Goal: Communication & Community: Answer question/provide support

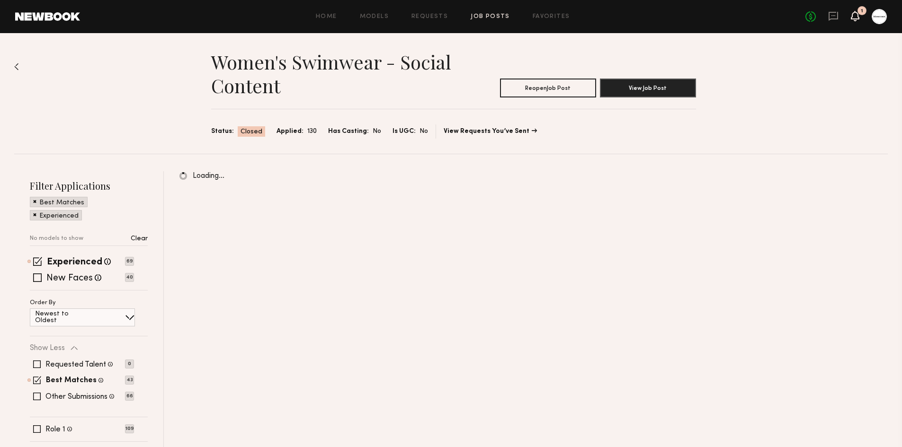
click at [856, 17] on icon at bounding box center [855, 15] width 8 height 7
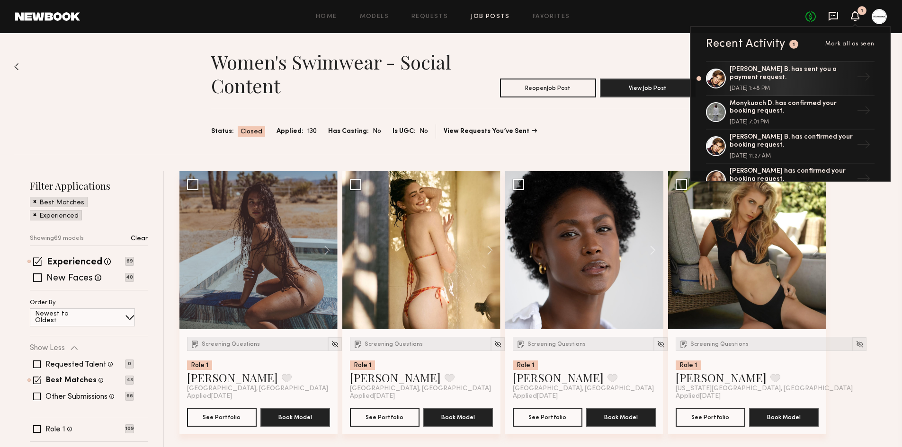
click at [831, 19] on icon at bounding box center [832, 16] width 9 height 9
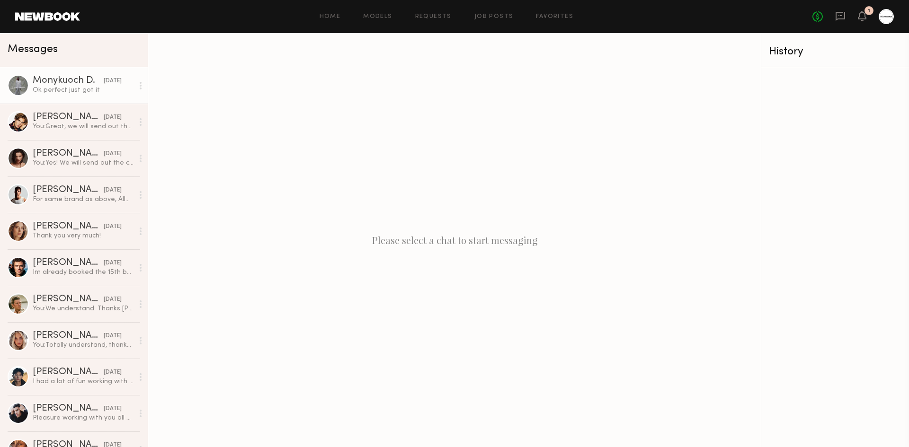
click at [82, 84] on div "Monykuoch D." at bounding box center [68, 80] width 71 height 9
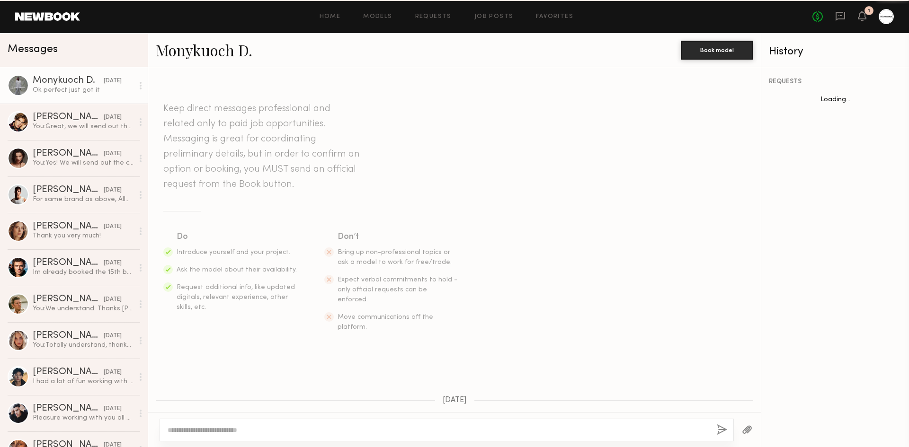
scroll to position [363, 0]
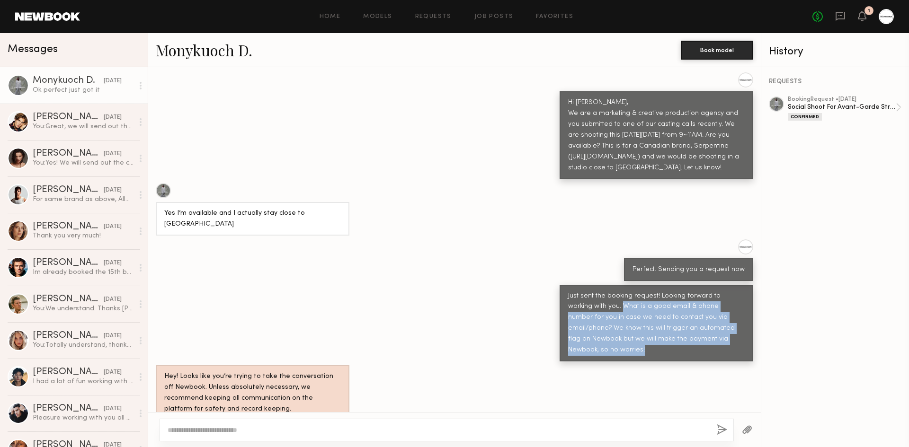
drag, startPoint x: 589, startPoint y: 274, endPoint x: 724, endPoint y: 313, distance: 140.5
click at [724, 313] on div "Just sent the booking request! Looking forward to working with you. What is a g…" at bounding box center [656, 323] width 177 height 65
copy div "What is a good email & phone number for you in case we need to contact you via …"
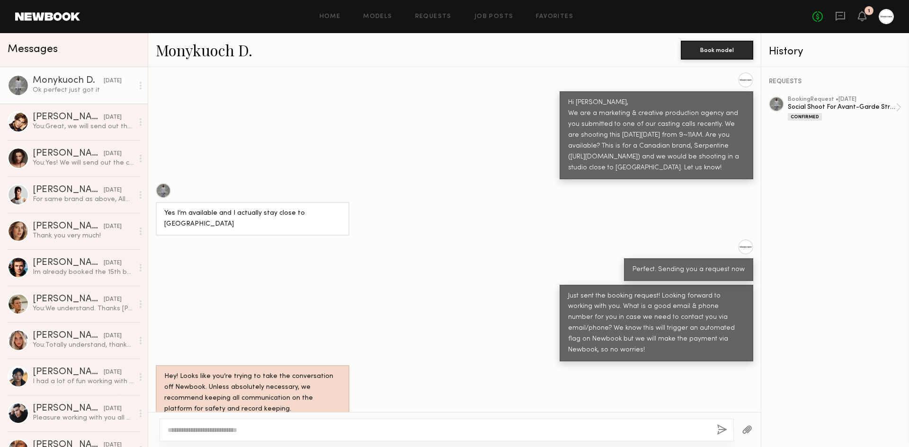
click at [532, 433] on textarea at bounding box center [438, 430] width 541 height 9
paste textarea "**********"
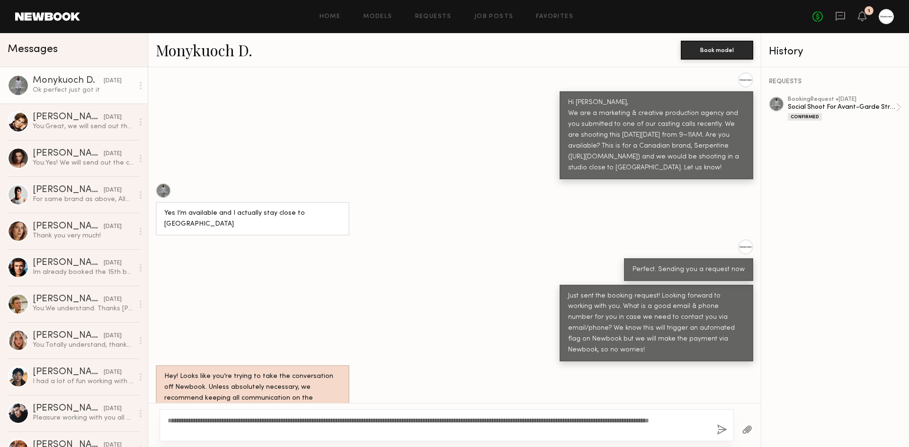
click at [167, 423] on div "**********" at bounding box center [447, 425] width 574 height 32
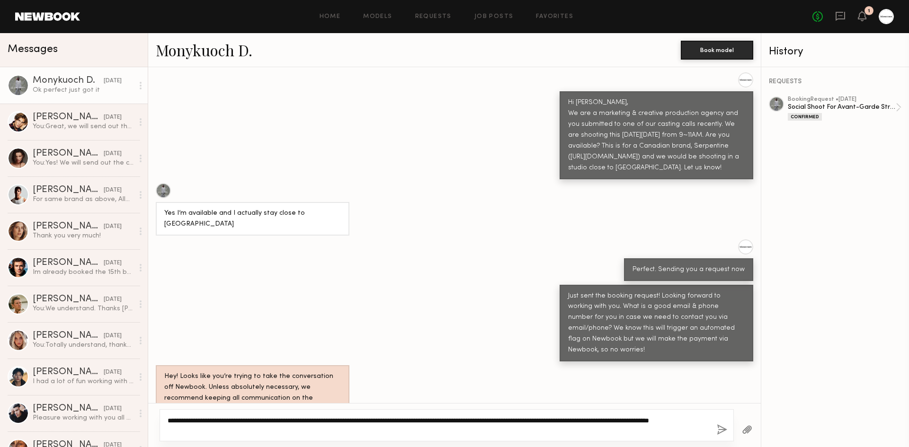
click at [169, 422] on textarea "**********" at bounding box center [438, 425] width 541 height 19
click at [360, 430] on textarea "**********" at bounding box center [438, 425] width 541 height 19
click at [490, 420] on textarea "**********" at bounding box center [438, 425] width 541 height 19
type textarea "**********"
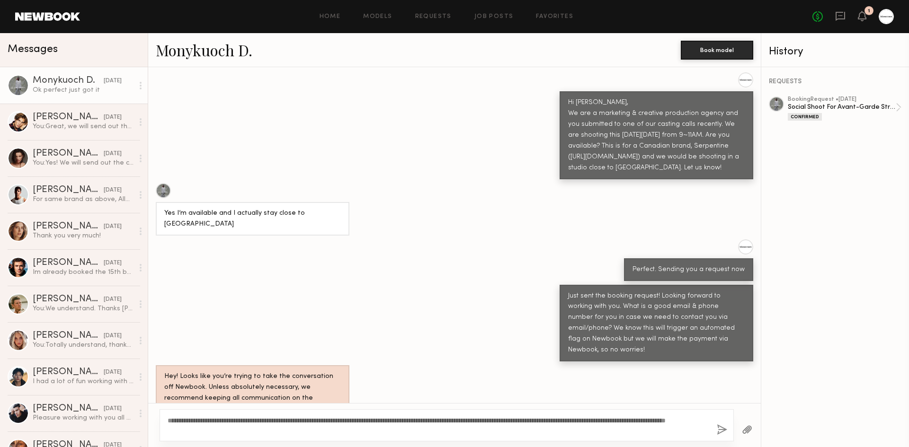
click at [514, 438] on div "**********" at bounding box center [447, 425] width 574 height 32
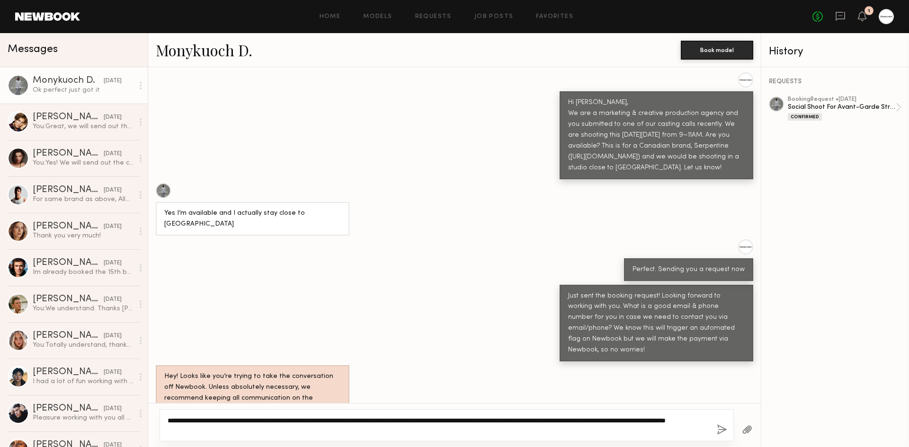
click at [527, 431] on textarea "**********" at bounding box center [438, 425] width 541 height 19
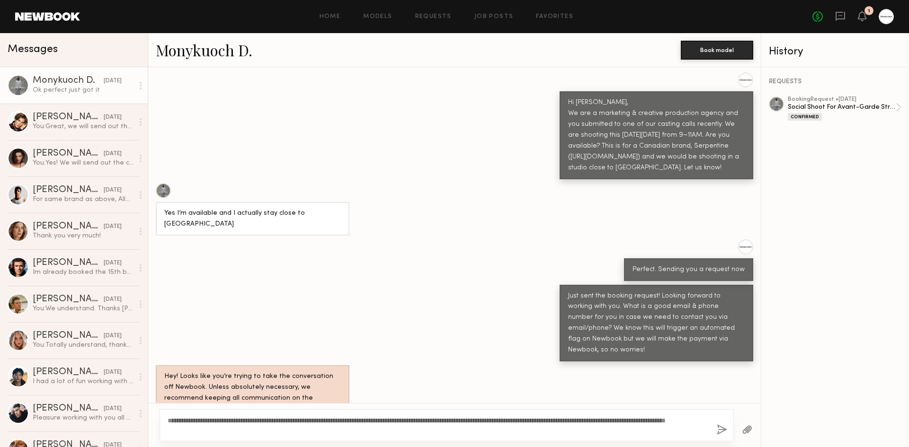
click at [724, 434] on button "button" at bounding box center [722, 431] width 10 height 12
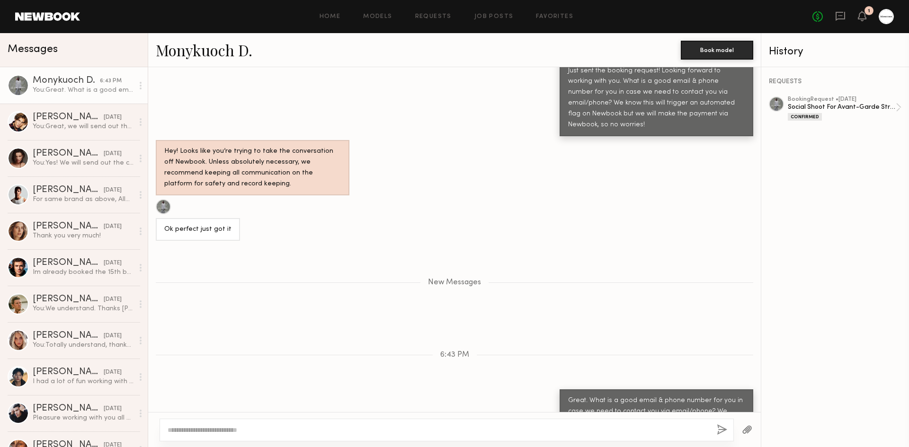
scroll to position [647, 0]
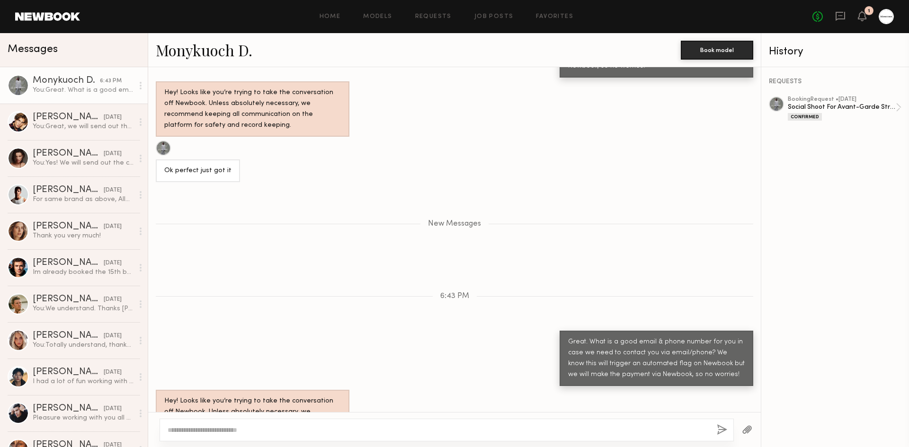
click at [378, 390] on div "Hey! Looks like you’re trying to take the conversation off Newbook. Unless abso…" at bounding box center [454, 417] width 612 height 55
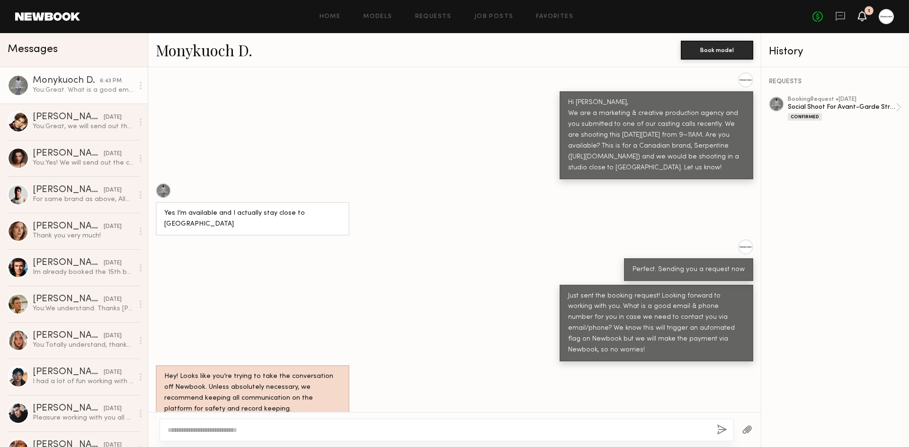
scroll to position [588, 0]
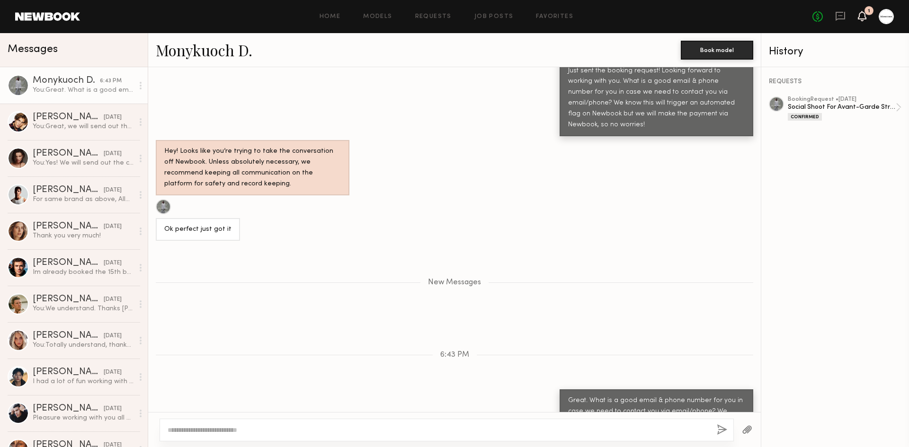
click at [863, 21] on icon at bounding box center [861, 20] width 3 height 1
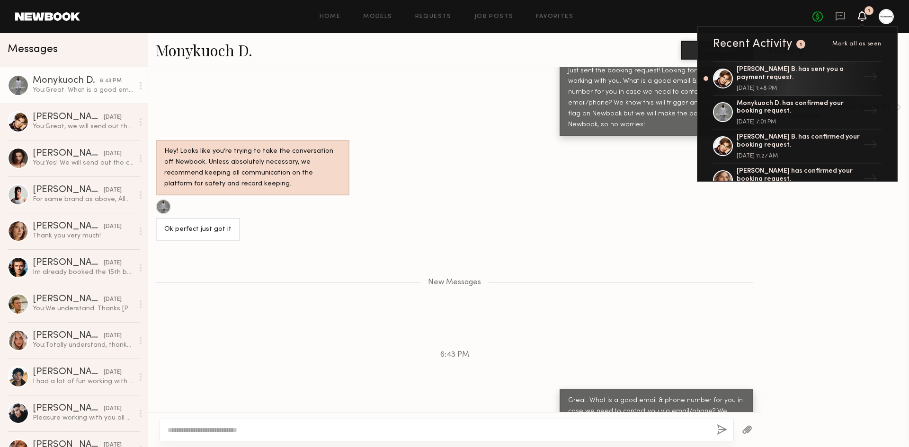
click at [863, 21] on icon at bounding box center [861, 20] width 3 height 1
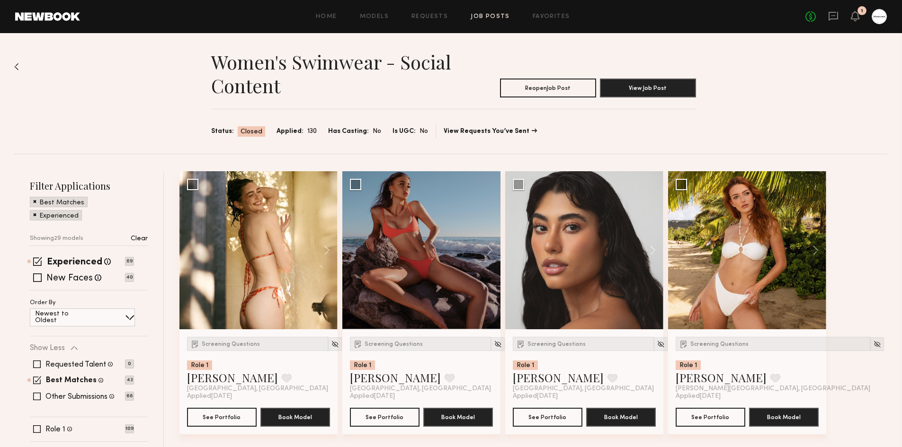
click at [852, 10] on div "No fees up to $5,000 1" at bounding box center [845, 16] width 81 height 15
click at [863, 21] on div "No fees up to $5,000 1" at bounding box center [845, 16] width 81 height 15
click at [858, 21] on div "1" at bounding box center [855, 17] width 9 height 12
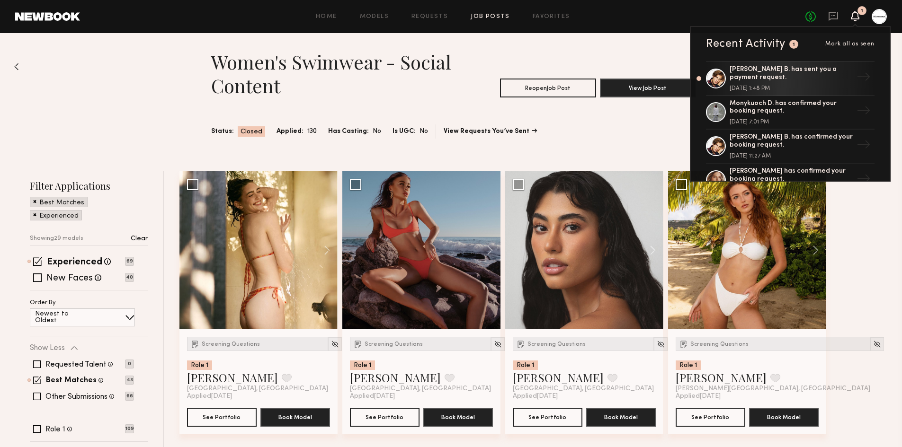
click at [847, 17] on div "No fees up to $5,000 1 Recent Activity 1 Mark all as seen Fulop B. has sent you…" at bounding box center [845, 16] width 81 height 15
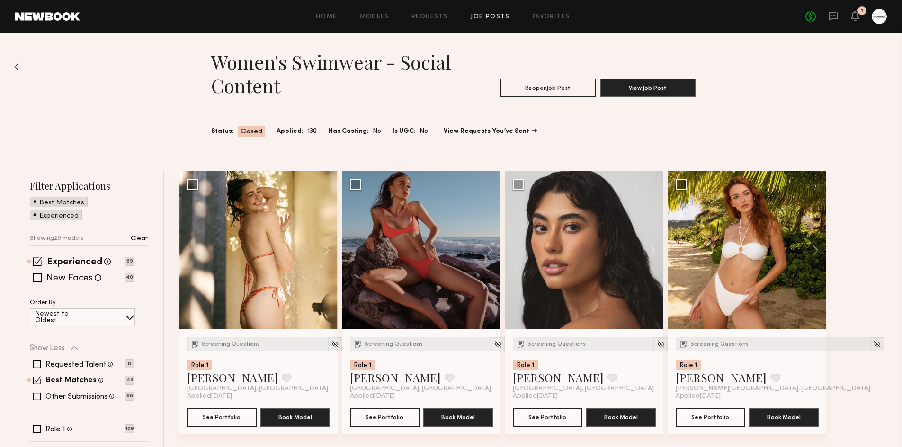
click at [841, 17] on div "No fees up to $5,000 1" at bounding box center [845, 16] width 81 height 15
click at [830, 17] on icon at bounding box center [833, 16] width 10 height 10
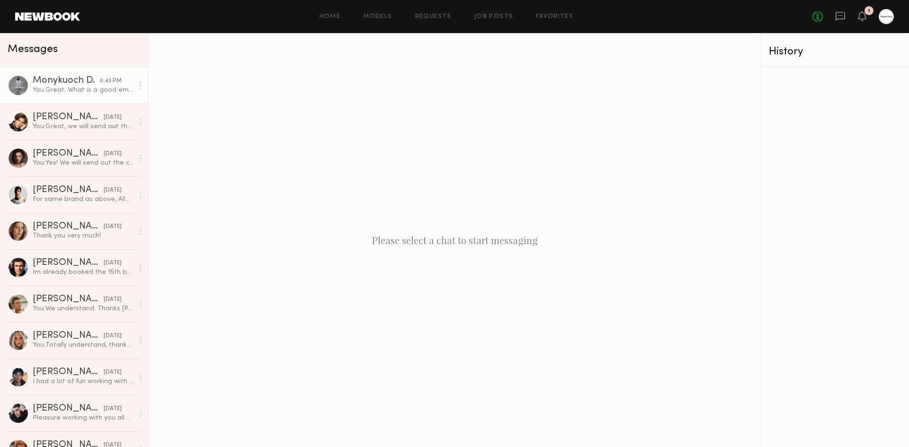
click at [83, 85] on div "Monykuoch D." at bounding box center [66, 80] width 67 height 9
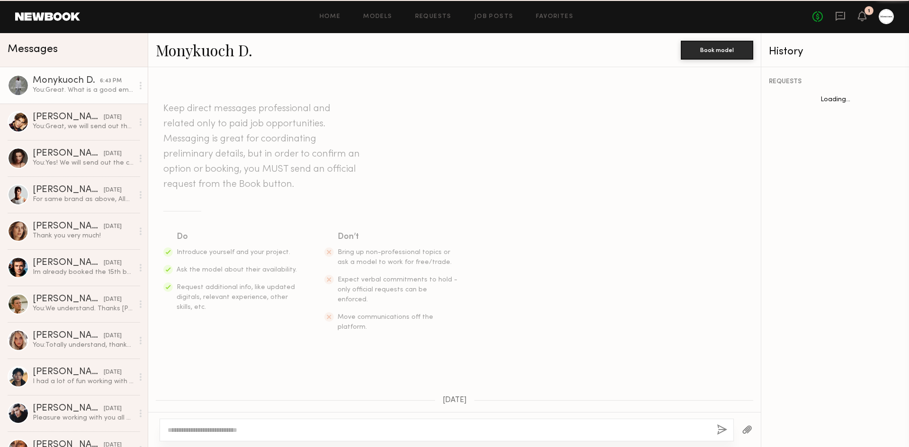
scroll to position [573, 0]
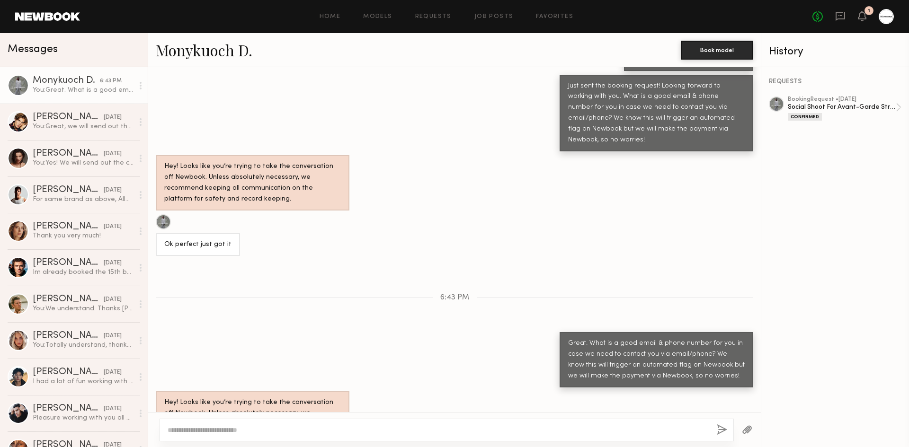
click at [211, 53] on link "Monykuoch D." at bounding box center [204, 50] width 97 height 20
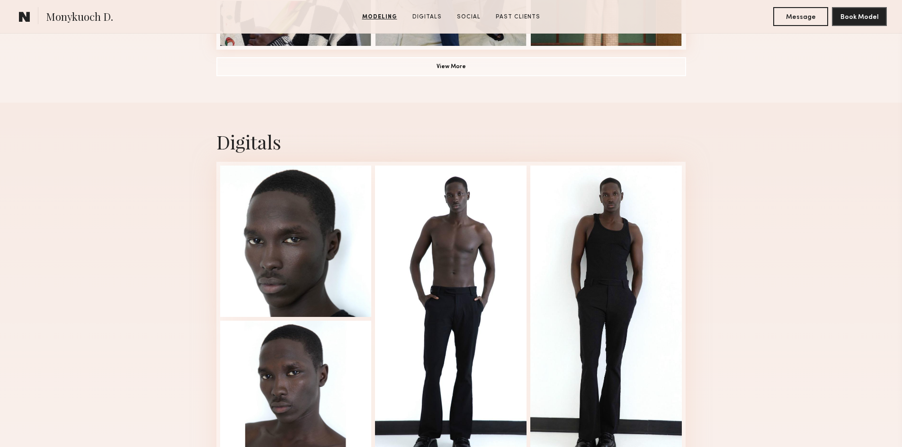
scroll to position [852, 0]
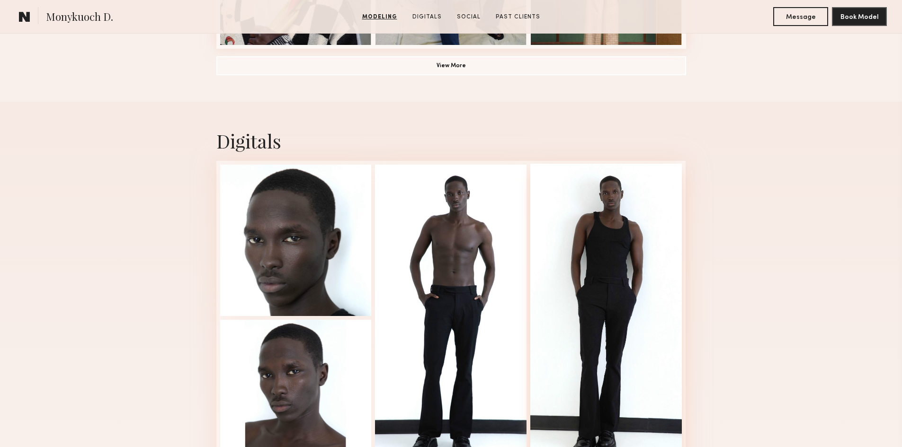
drag, startPoint x: 286, startPoint y: 236, endPoint x: 556, endPoint y: 262, distance: 270.6
click at [550, 262] on div at bounding box center [605, 317] width 151 height 307
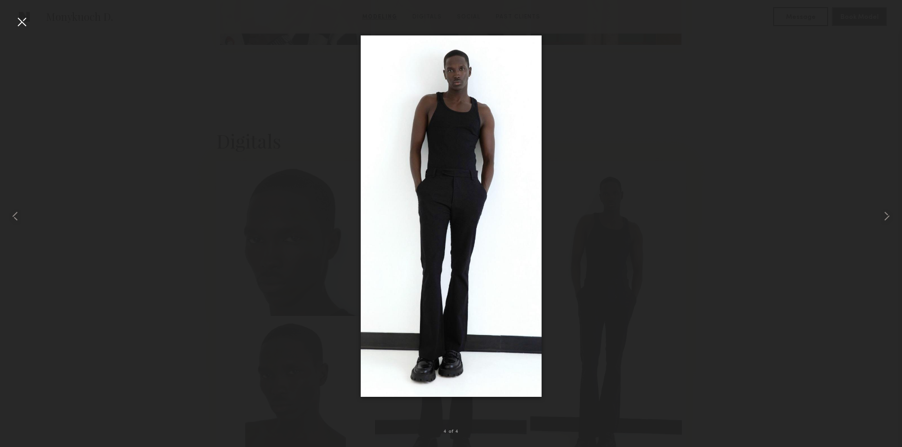
click at [608, 242] on div at bounding box center [451, 216] width 902 height 402
drag, startPoint x: 282, startPoint y: 188, endPoint x: 310, endPoint y: 228, distance: 48.6
click at [282, 189] on div at bounding box center [451, 216] width 902 height 402
click at [322, 220] on div at bounding box center [451, 216] width 902 height 402
click at [22, 14] on div at bounding box center [21, 21] width 15 height 15
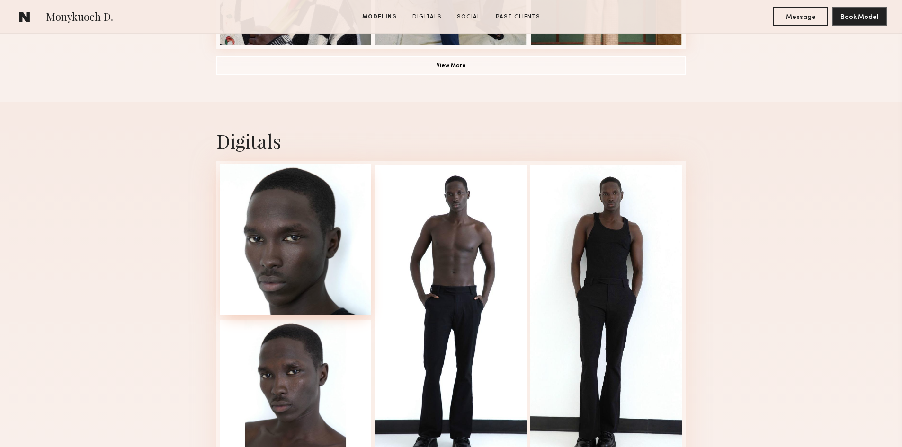
click at [311, 234] on div at bounding box center [295, 239] width 151 height 151
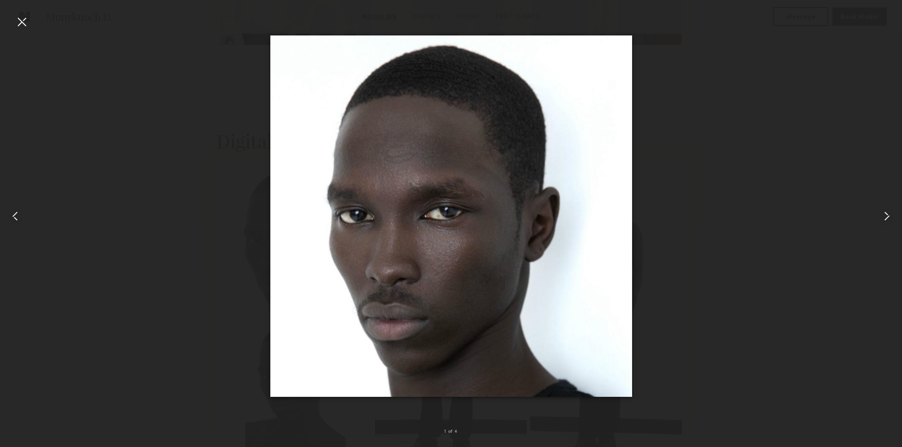
click at [886, 218] on common-icon at bounding box center [886, 216] width 15 height 15
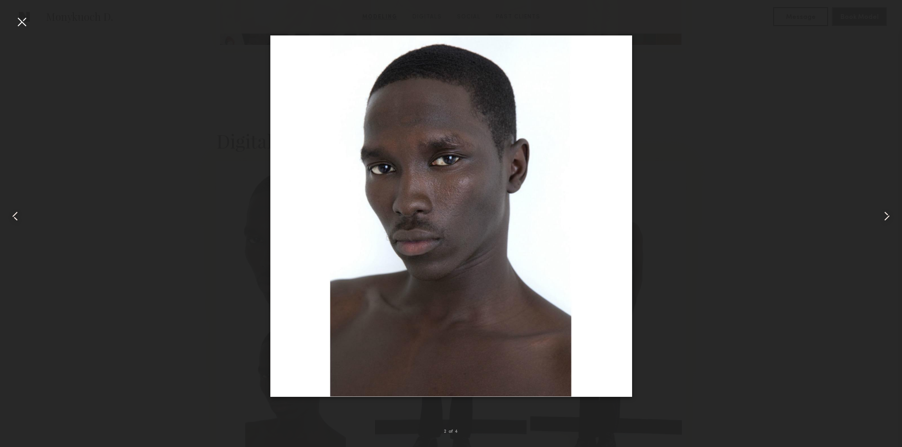
click at [886, 218] on common-icon at bounding box center [886, 216] width 15 height 15
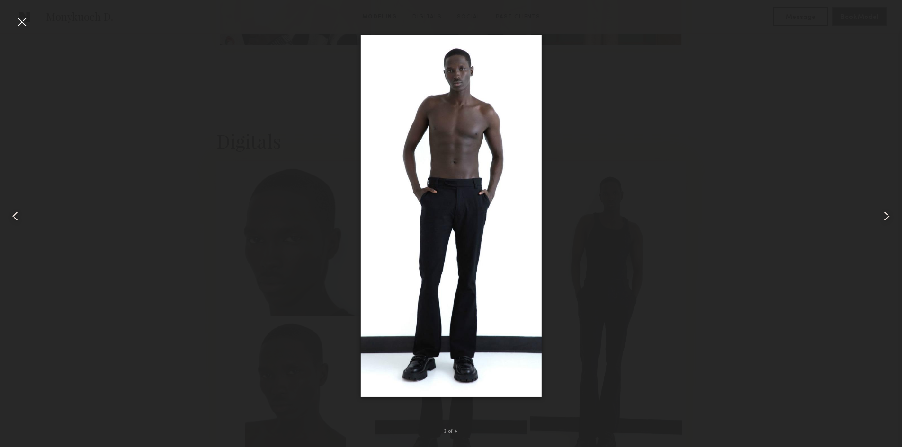
click at [886, 218] on common-icon at bounding box center [886, 216] width 15 height 15
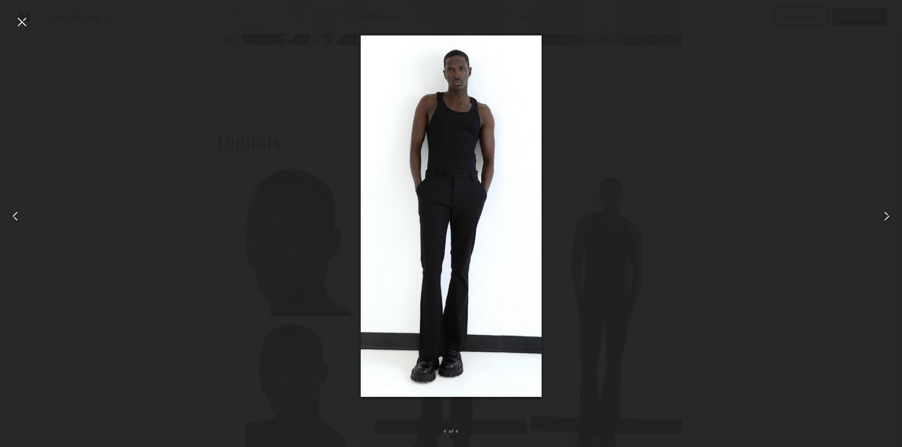
click at [26, 215] on div at bounding box center [18, 216] width 36 height 402
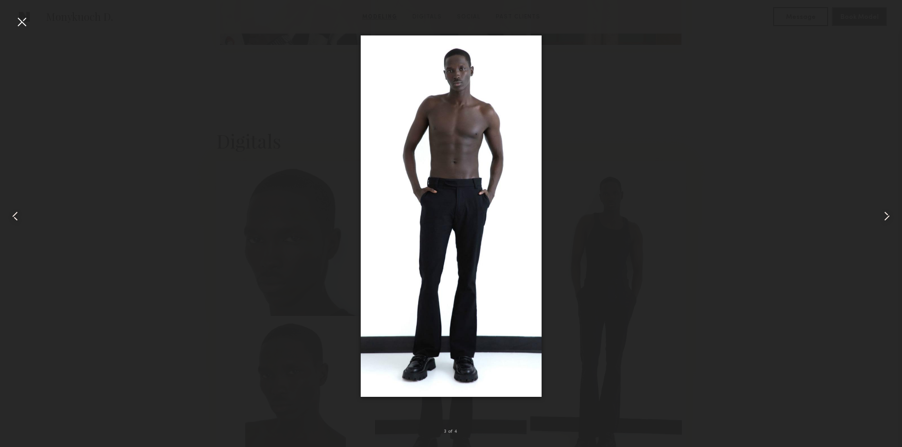
click at [888, 219] on common-icon at bounding box center [886, 216] width 15 height 15
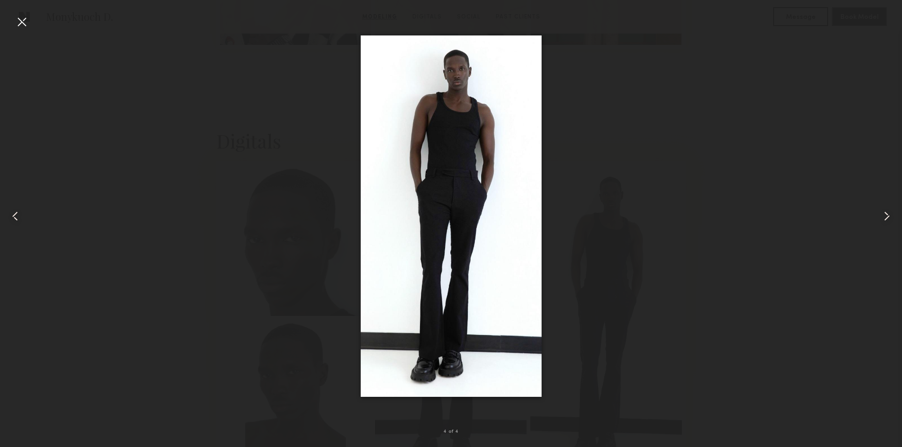
click at [888, 219] on common-icon at bounding box center [886, 216] width 15 height 15
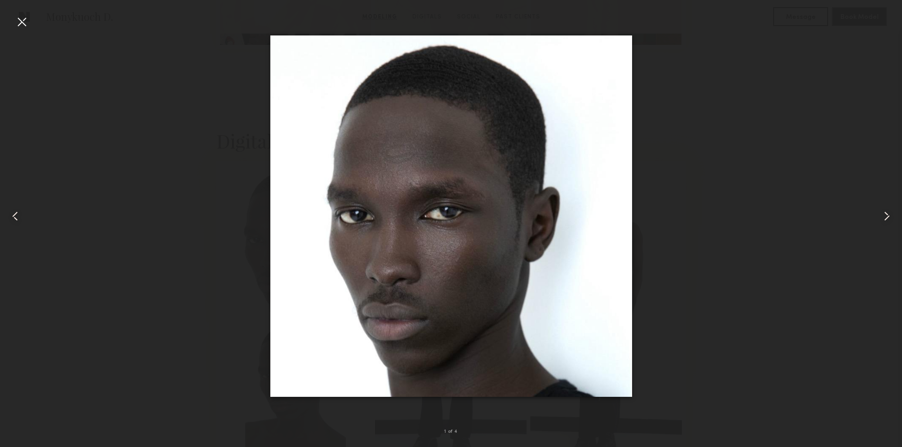
click at [692, 210] on div at bounding box center [451, 216] width 902 height 402
click at [30, 26] on div at bounding box center [18, 216] width 36 height 402
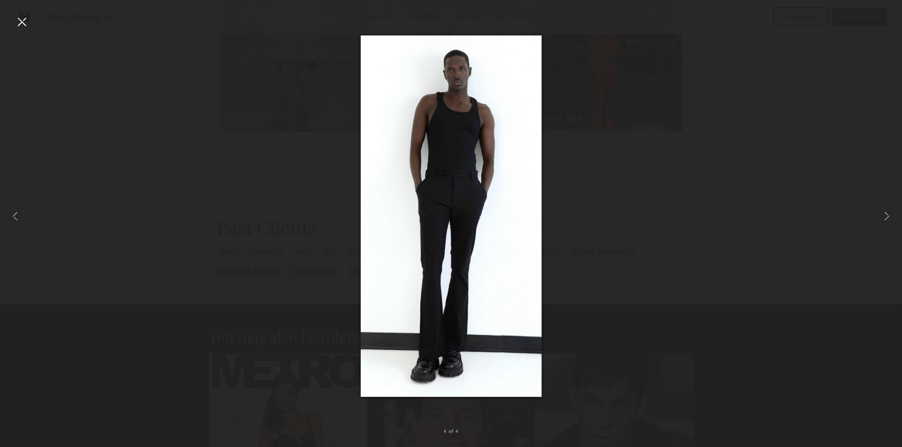
scroll to position [1609, 0]
click at [27, 13] on nb-gallery-light "4 of 4" at bounding box center [451, 223] width 902 height 447
click at [21, 27] on div at bounding box center [21, 21] width 15 height 15
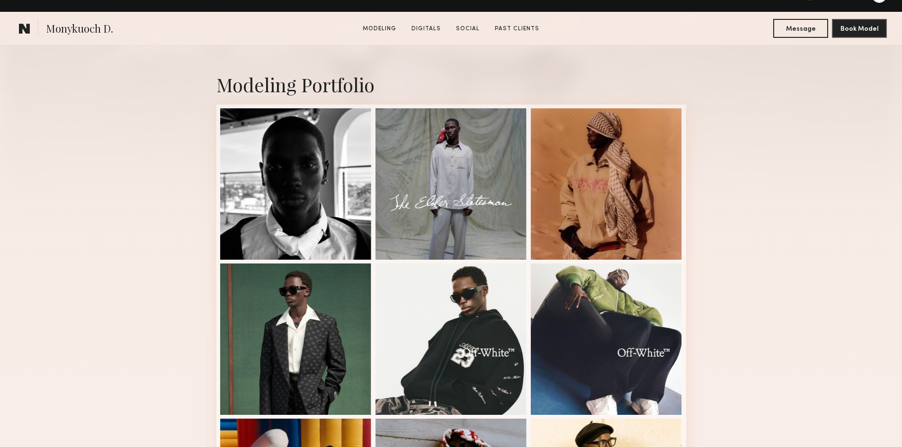
scroll to position [284, 0]
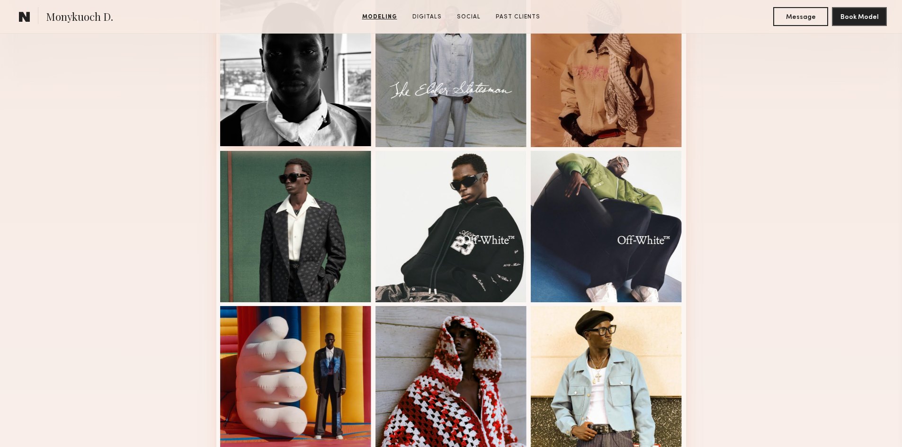
click at [325, 122] on div at bounding box center [295, 70] width 151 height 151
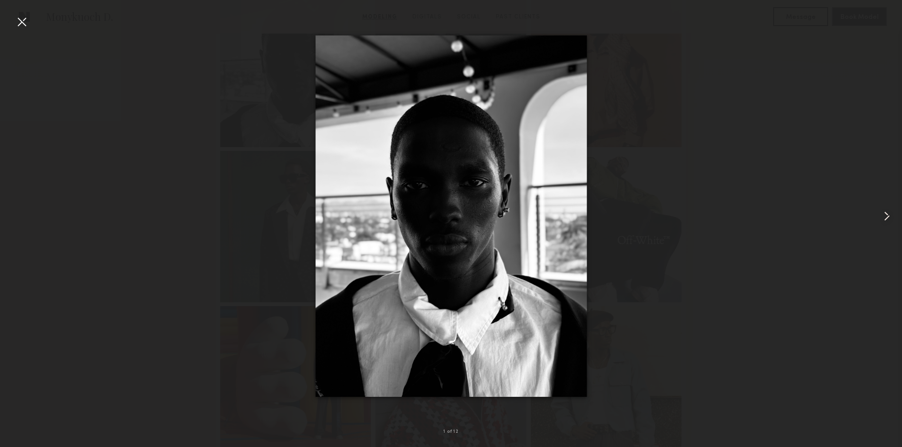
click at [880, 212] on common-icon at bounding box center [886, 216] width 15 height 15
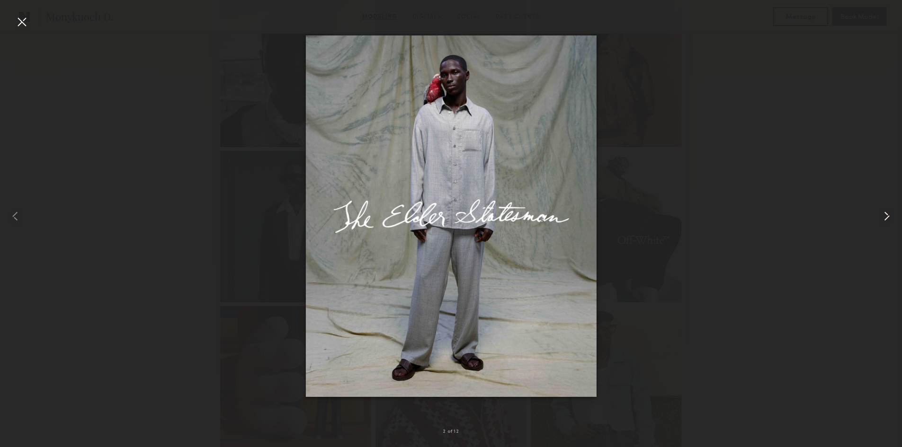
click at [886, 218] on common-icon at bounding box center [886, 216] width 15 height 15
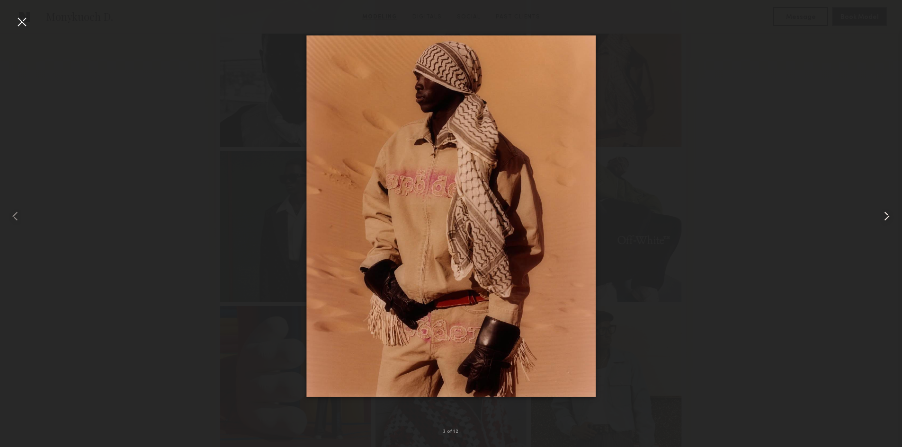
click at [881, 216] on common-icon at bounding box center [886, 216] width 15 height 15
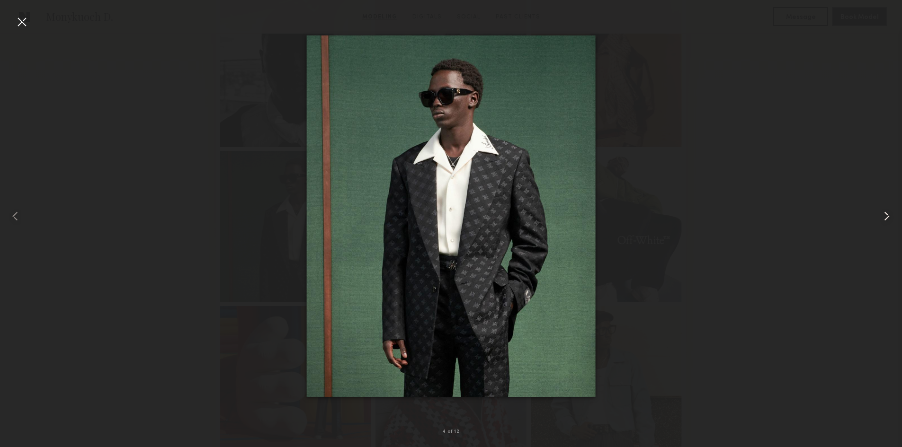
click at [878, 216] on div at bounding box center [884, 216] width 36 height 402
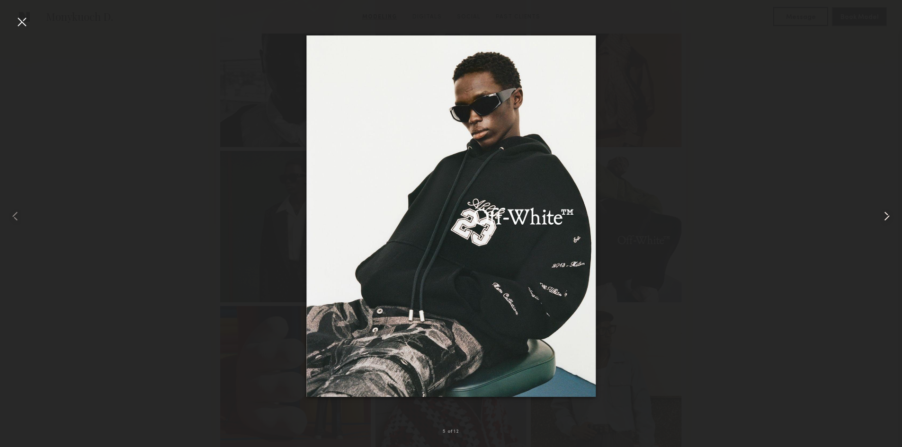
click at [895, 224] on div at bounding box center [884, 216] width 36 height 402
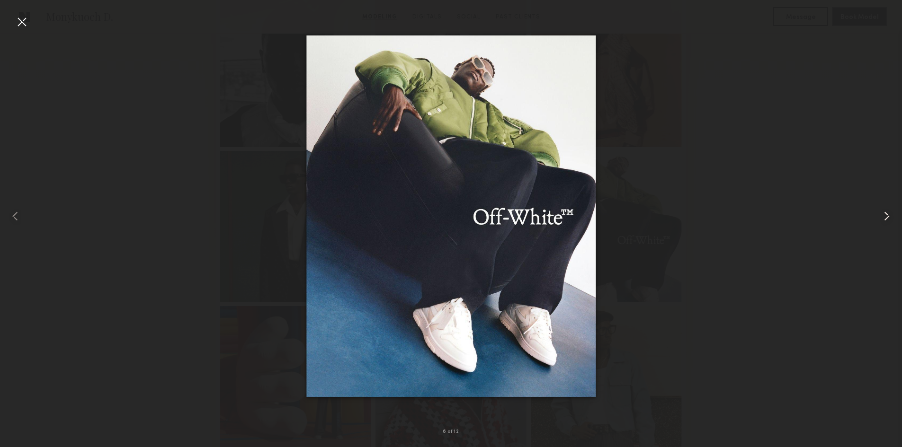
click at [876, 209] on div at bounding box center [884, 216] width 36 height 402
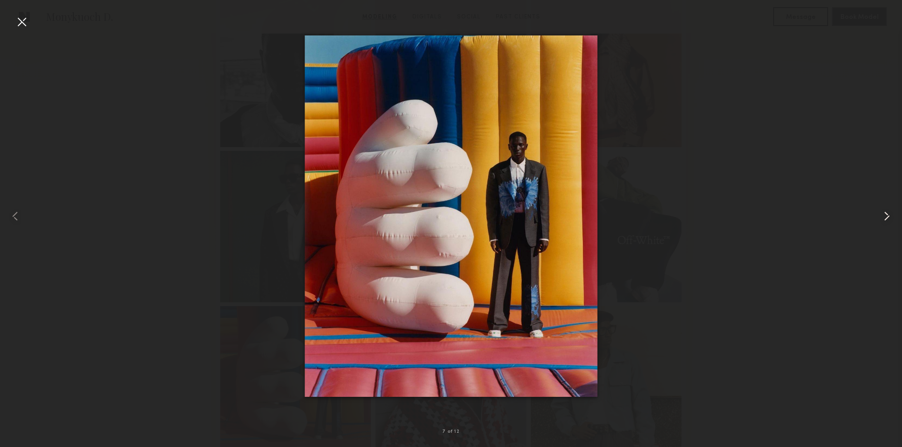
click at [883, 215] on common-icon at bounding box center [886, 216] width 15 height 15
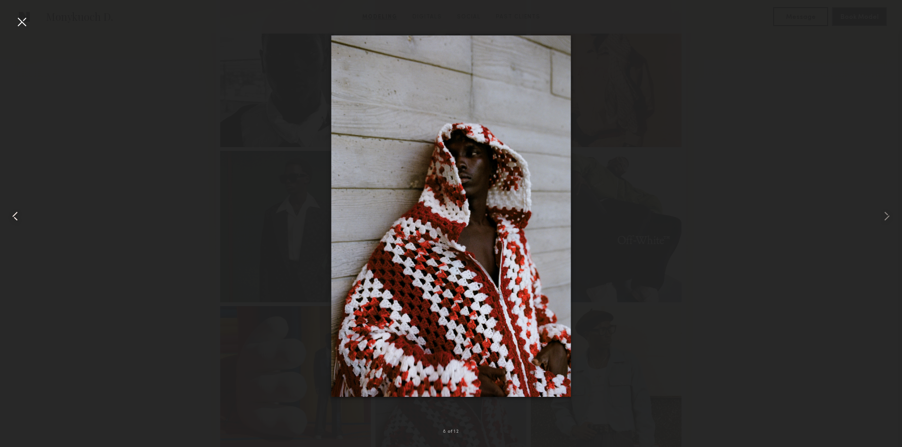
click at [10, 219] on common-icon at bounding box center [15, 216] width 15 height 15
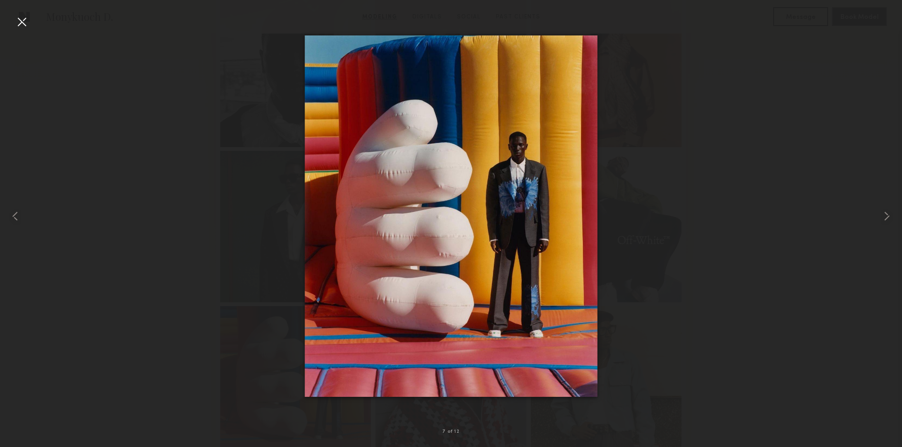
click at [699, 245] on div at bounding box center [451, 216] width 902 height 402
click at [20, 23] on div at bounding box center [21, 21] width 15 height 15
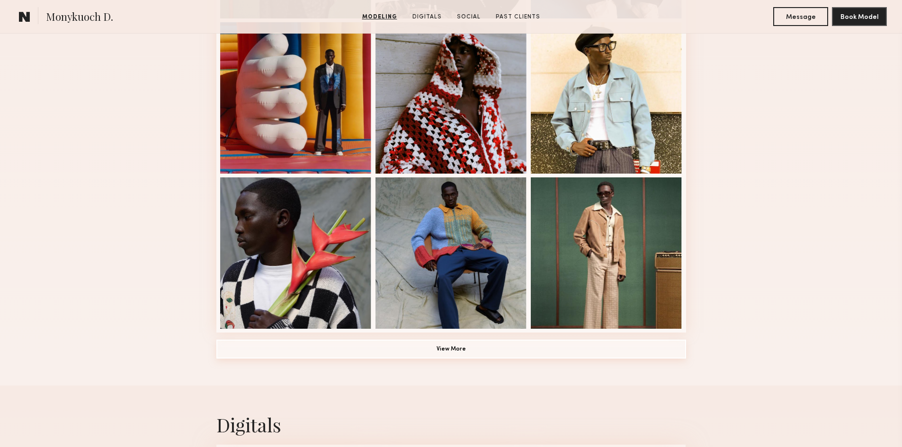
click at [413, 348] on button "View More" at bounding box center [451, 349] width 470 height 19
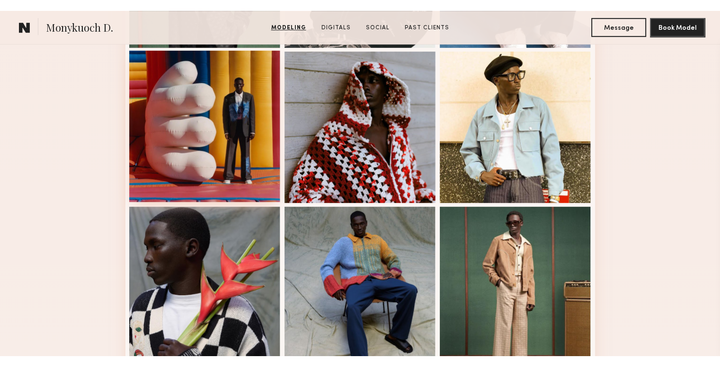
scroll to position [0, 0]
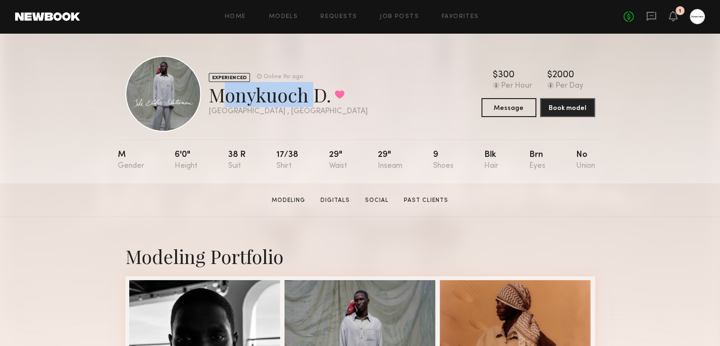
drag, startPoint x: 207, startPoint y: 95, endPoint x: 307, endPoint y: 96, distance: 99.4
click at [307, 96] on div "EXPERIENCED Online 1hr ago Monykuoch D. Favorited Los Angeles , CA Online 1hr a…" at bounding box center [246, 94] width 242 height 76
copy div "Monykuoch"
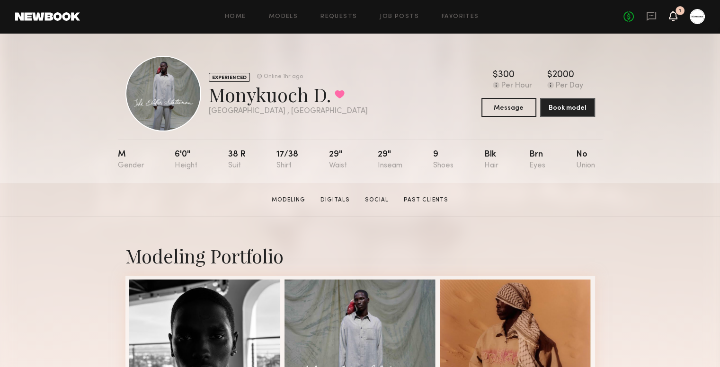
click at [675, 15] on icon at bounding box center [673, 15] width 8 height 7
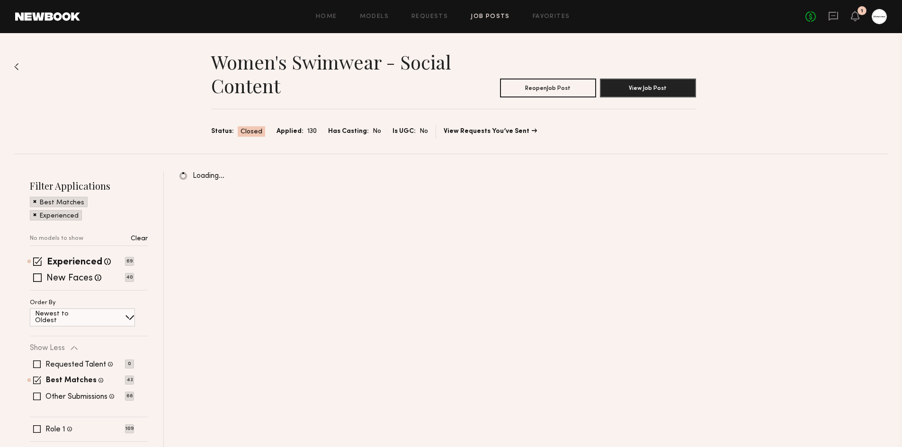
click at [496, 14] on link "Job Posts" at bounding box center [489, 17] width 39 height 6
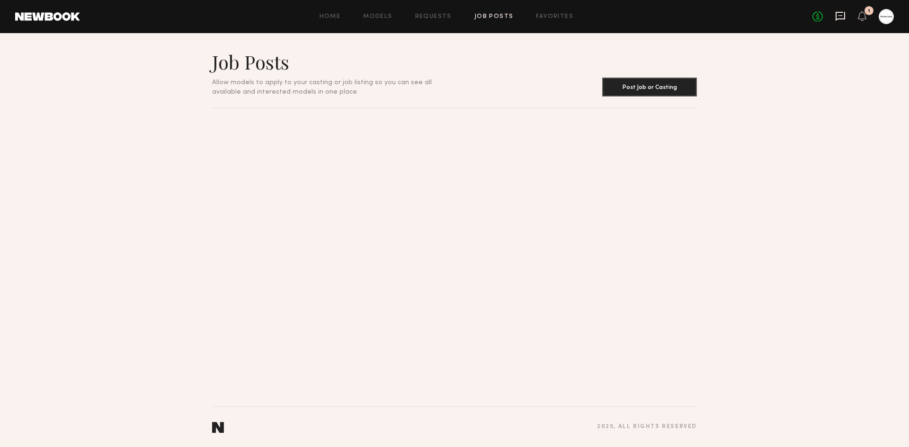
click at [835, 17] on icon at bounding box center [840, 16] width 10 height 10
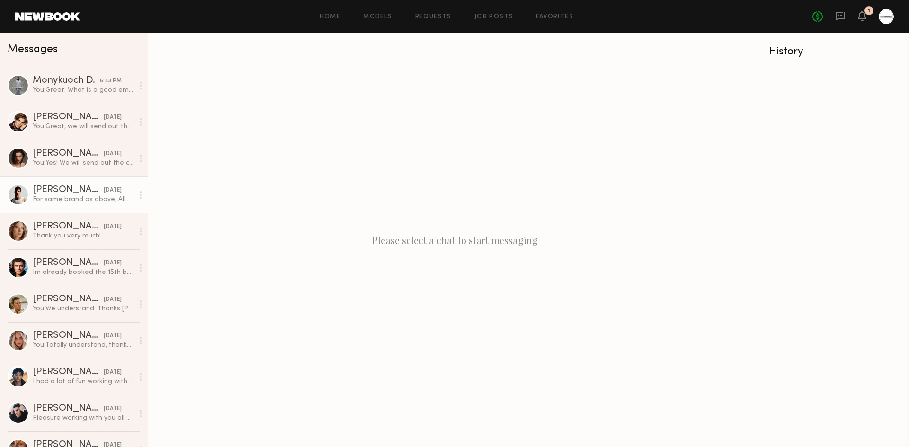
click at [55, 206] on link "[PERSON_NAME] [DATE] For same brand as above, Allwear? And how long is the usag…" at bounding box center [74, 195] width 148 height 36
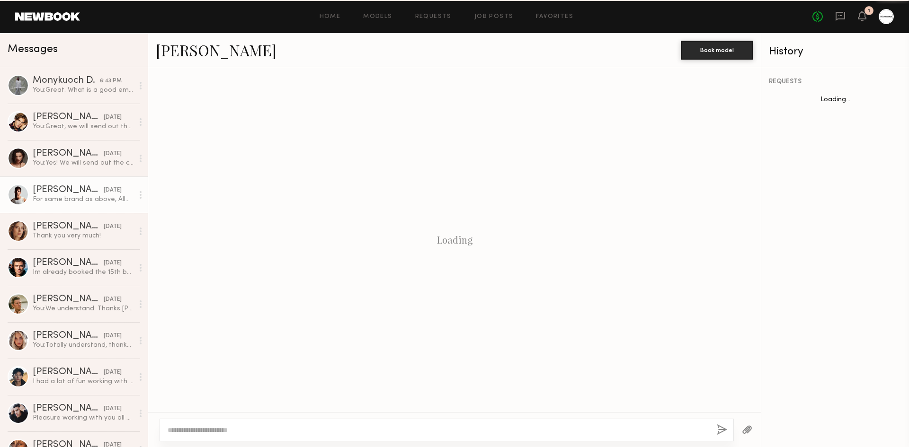
scroll to position [596, 0]
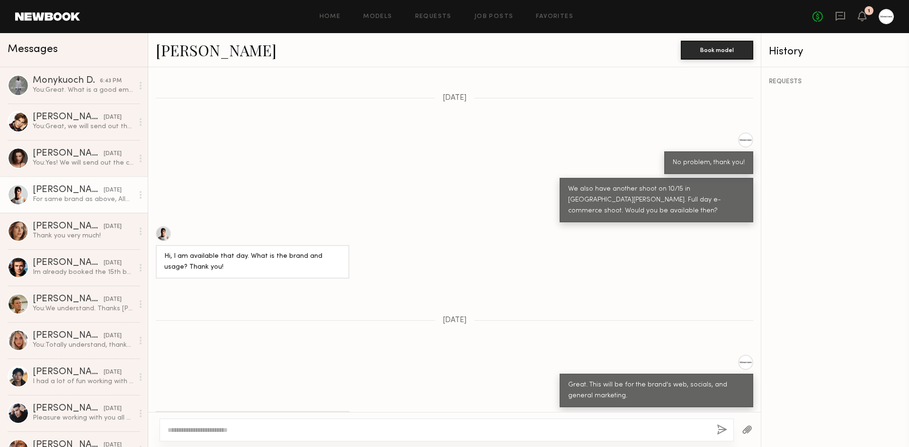
click at [284, 427] on textarea at bounding box center [438, 430] width 541 height 9
click at [363, 411] on div "For same brand as above, Allwear? And how long is the usage for? Thanks!" at bounding box center [454, 428] width 612 height 34
click at [268, 435] on textarea at bounding box center [438, 430] width 541 height 9
click at [275, 431] on textarea at bounding box center [438, 430] width 541 height 9
type textarea "*"
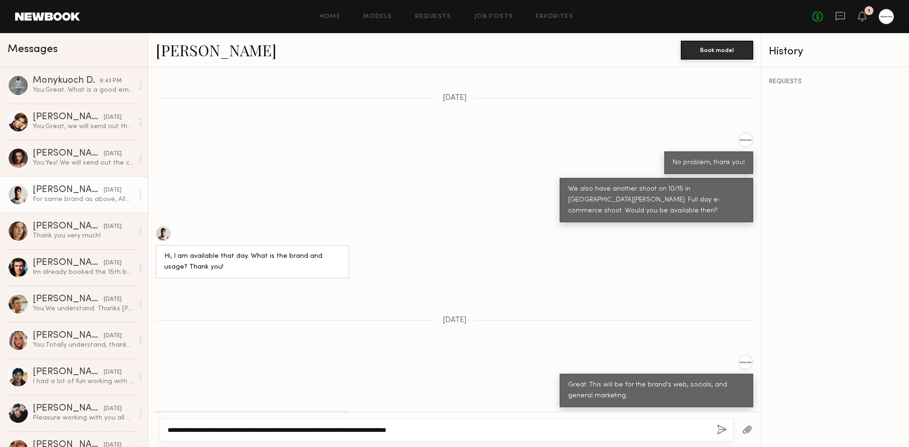
click at [511, 429] on textarea "**********" at bounding box center [438, 430] width 541 height 9
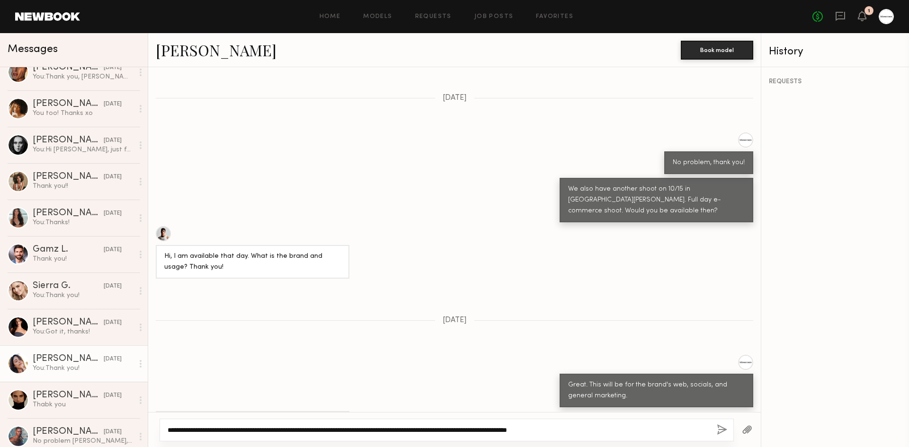
scroll to position [379, 0]
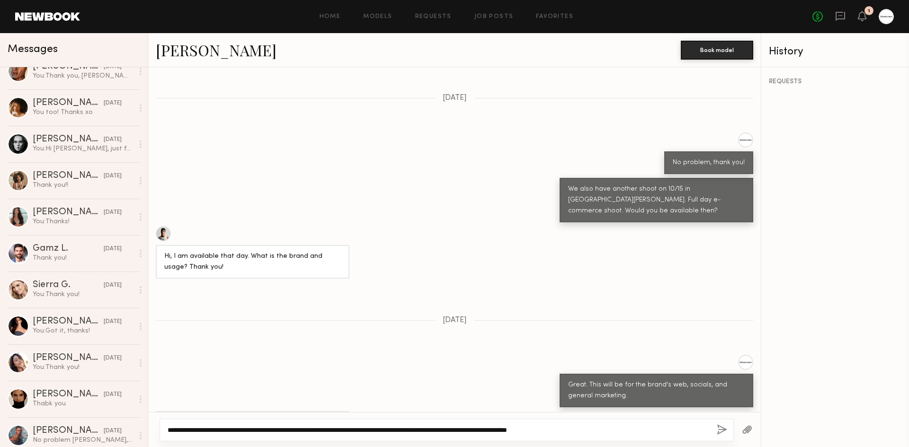
type textarea "**********"
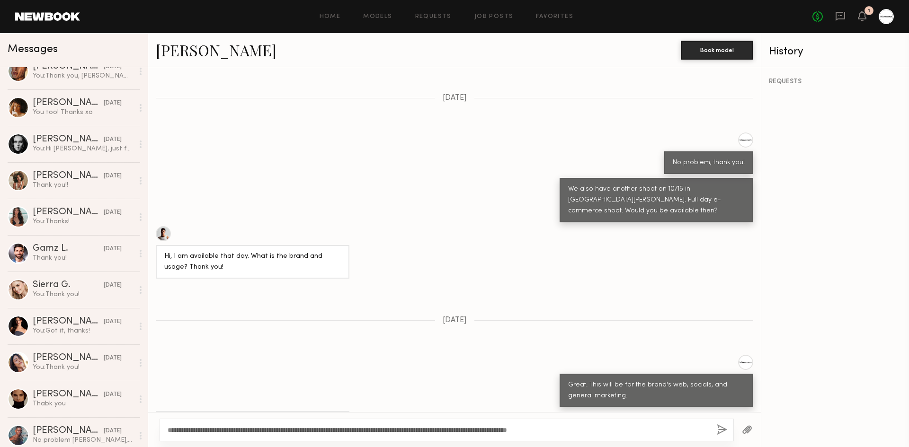
click at [722, 431] on button "button" at bounding box center [722, 431] width 10 height 12
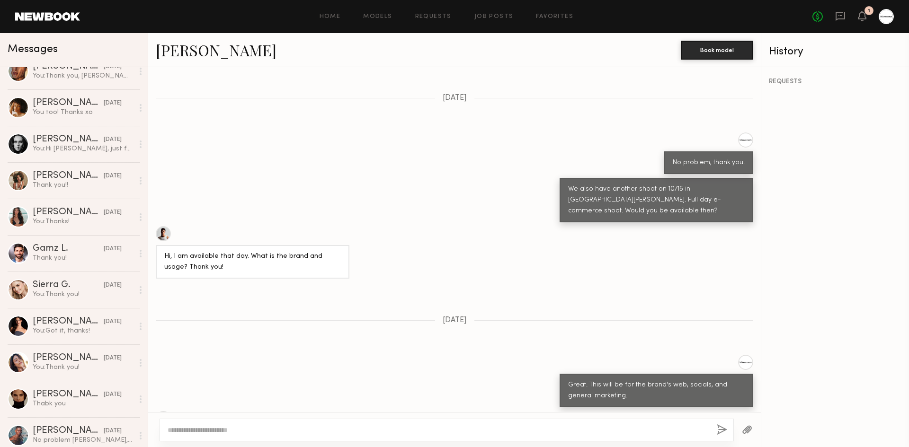
scroll to position [810, 0]
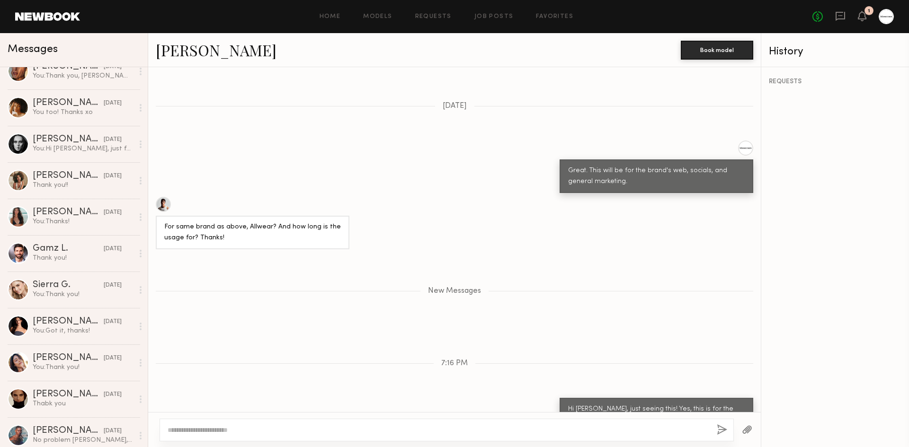
click at [179, 46] on link "[PERSON_NAME]" at bounding box center [216, 50] width 121 height 20
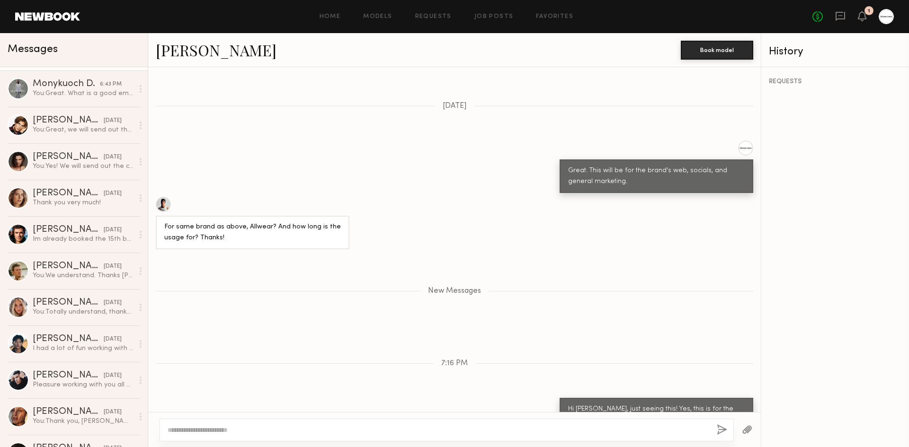
scroll to position [0, 0]
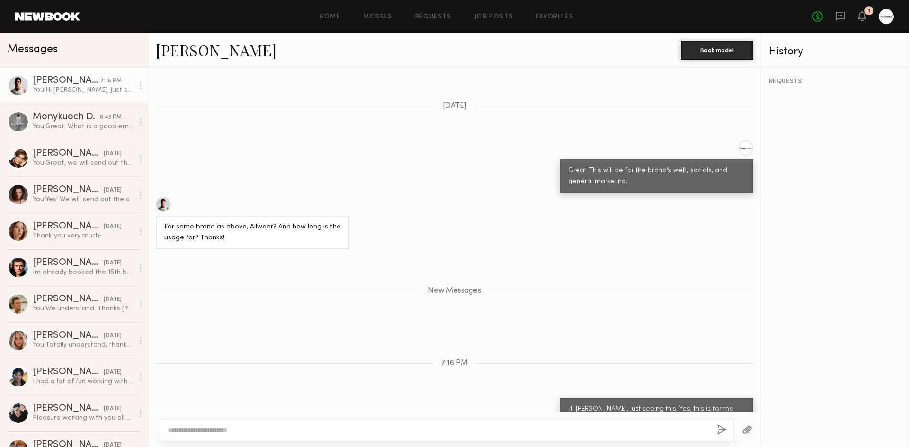
click at [867, 15] on div "No fees up to $5,000 1" at bounding box center [852, 16] width 81 height 15
click at [287, 318] on div "Keep direct messages professional and related only to paid job opportunities. M…" at bounding box center [454, 239] width 612 height 345
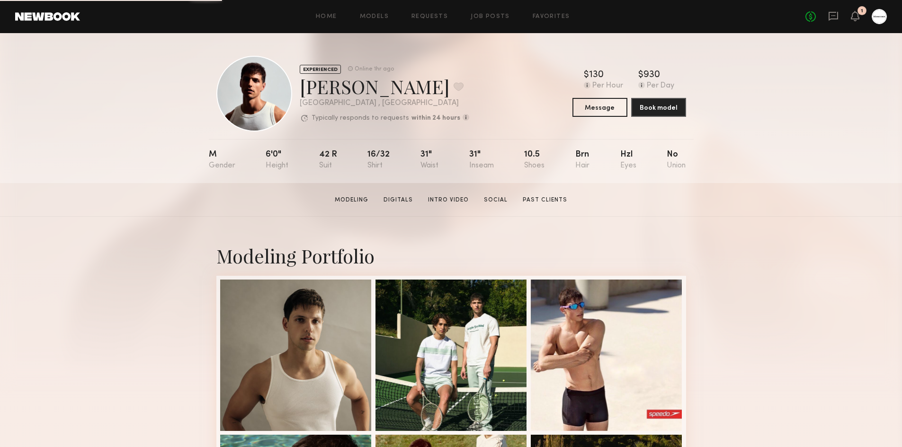
click at [160, 212] on section "[PERSON_NAME] Modeling Digitals Intro Video Social Past Clients Message Book Mo…" at bounding box center [451, 200] width 902 height 34
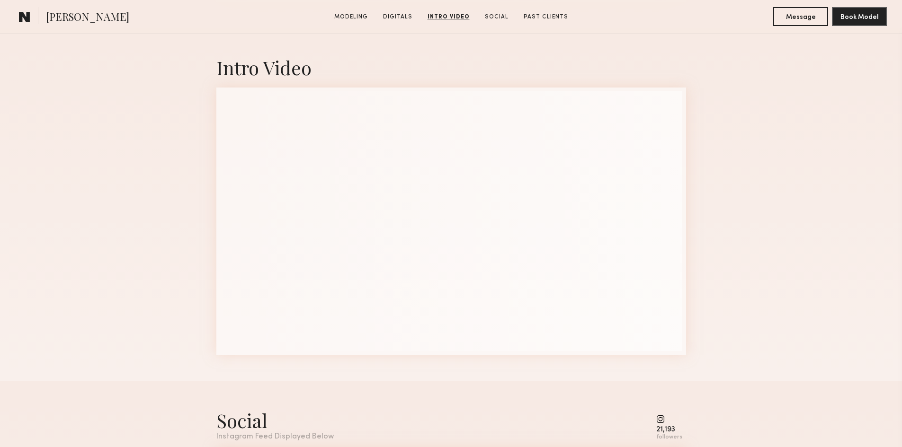
scroll to position [1609, 0]
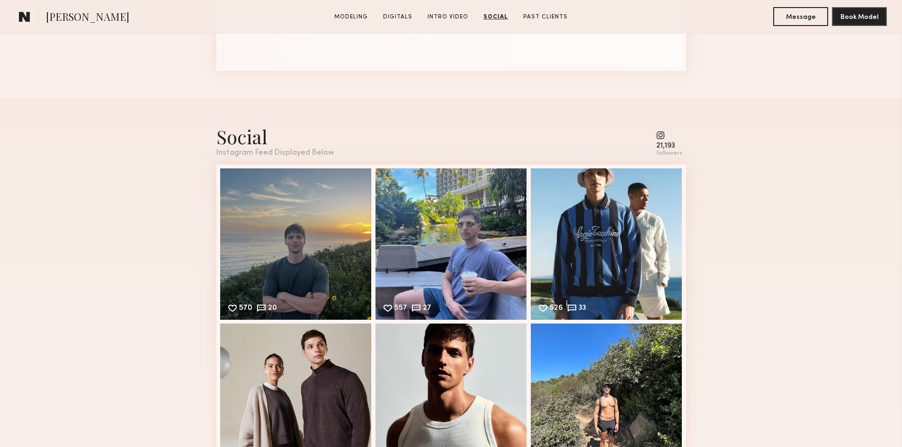
click at [673, 145] on div "21,193 followers" at bounding box center [669, 144] width 26 height 26
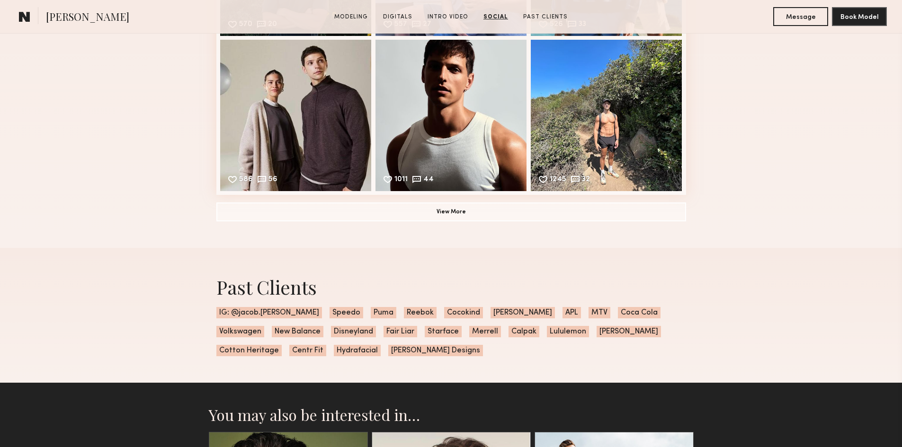
scroll to position [2217, 0]
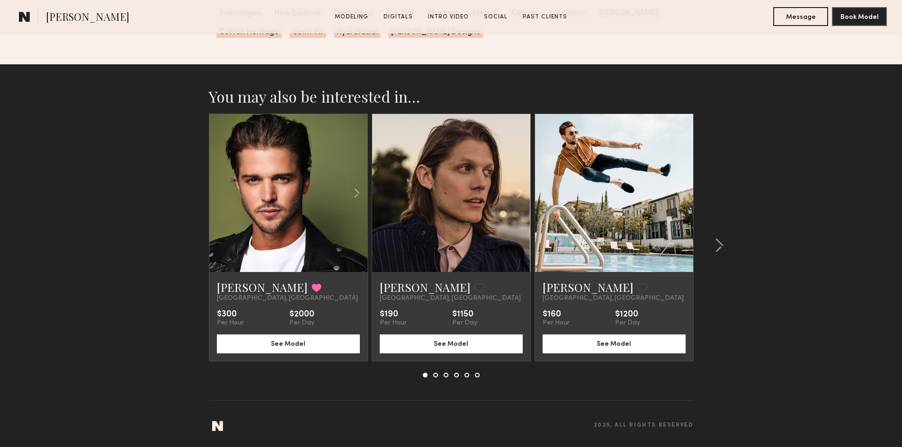
click at [142, 286] on section "You may also be interested in… [PERSON_NAME] Favorited [GEOGRAPHIC_DATA], [GEOG…" at bounding box center [451, 255] width 902 height 383
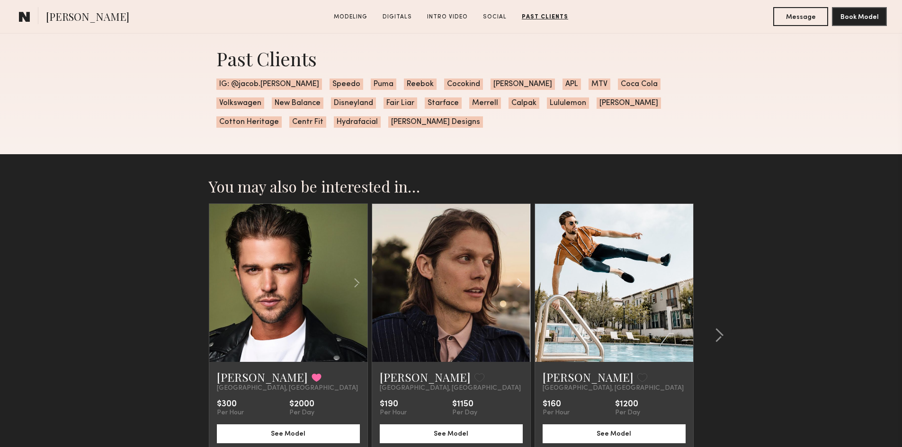
click at [129, 280] on section "You may also be interested in… [PERSON_NAME] Favorited [GEOGRAPHIC_DATA], [GEOG…" at bounding box center [451, 345] width 902 height 383
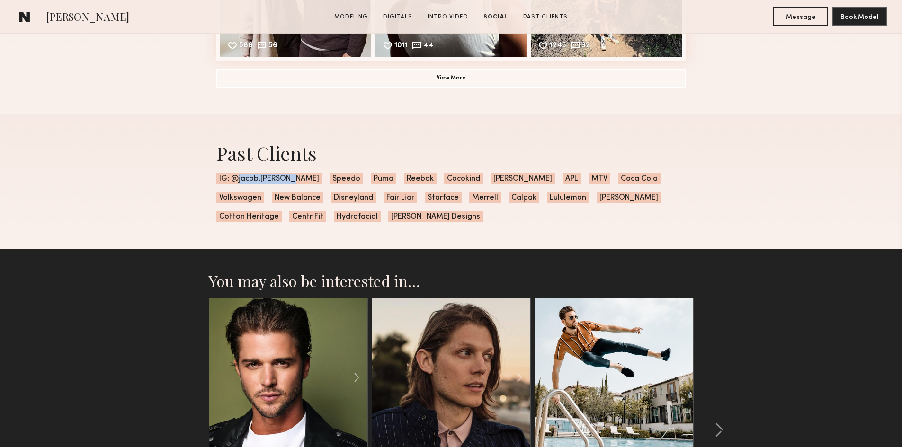
drag, startPoint x: 237, startPoint y: 184, endPoint x: 293, endPoint y: 184, distance: 55.9
click at [293, 184] on div "Past Clients IG: @[PERSON_NAME].[PERSON_NAME] Puma Reebok Cocokind [PERSON_NAME…" at bounding box center [451, 181] width 485 height 135
copy span "[PERSON_NAME].[PERSON_NAME]"
